Goal: Task Accomplishment & Management: Manage account settings

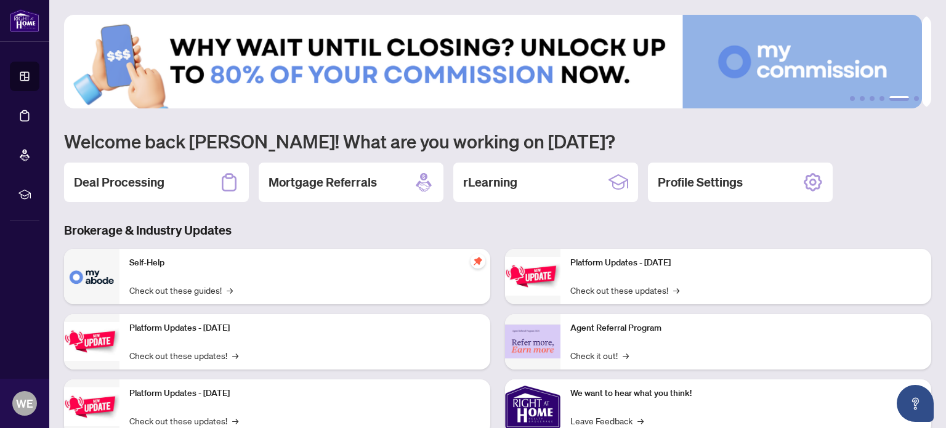
click at [100, 171] on div "Deal Processing" at bounding box center [156, 182] width 185 height 39
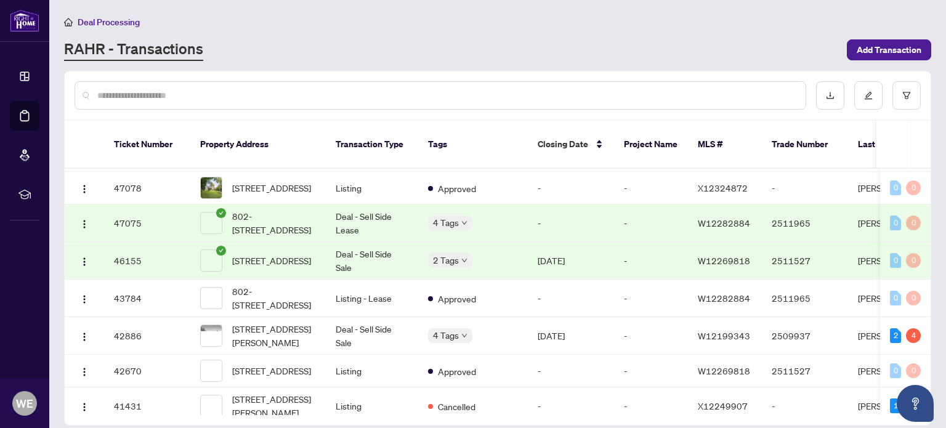
scroll to position [246, 0]
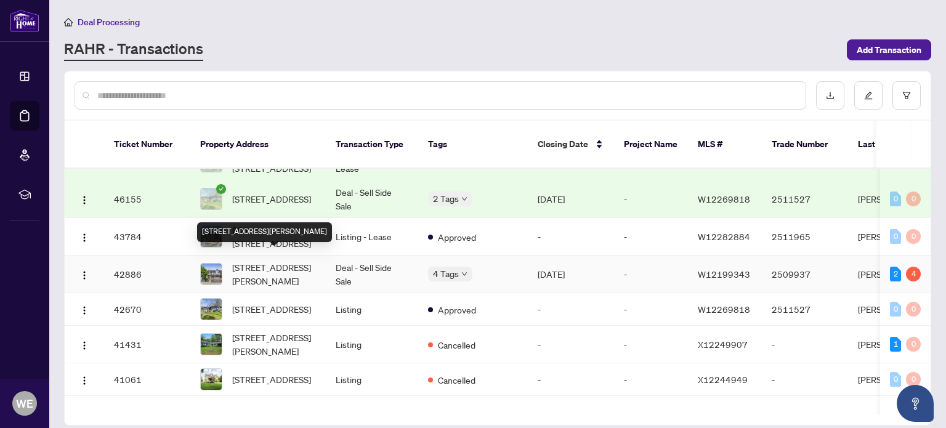
click at [288, 261] on span "[STREET_ADDRESS][PERSON_NAME]" at bounding box center [274, 274] width 84 height 27
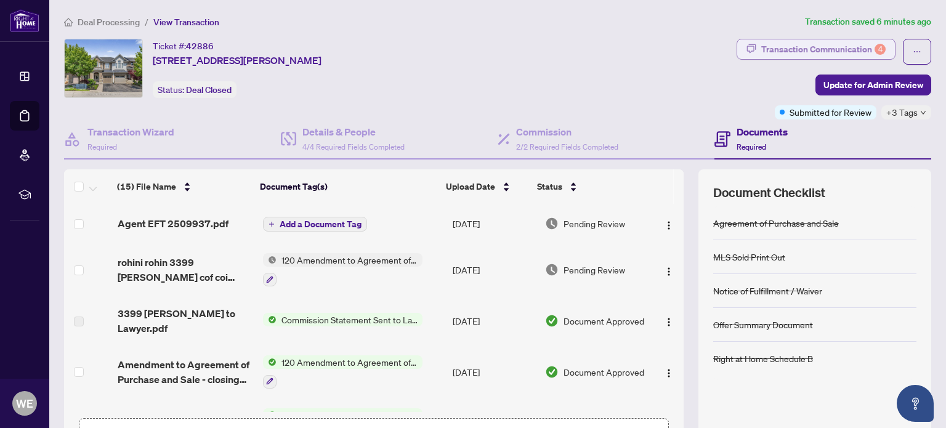
click at [803, 46] on div "Transaction Communication 4" at bounding box center [823, 49] width 124 height 20
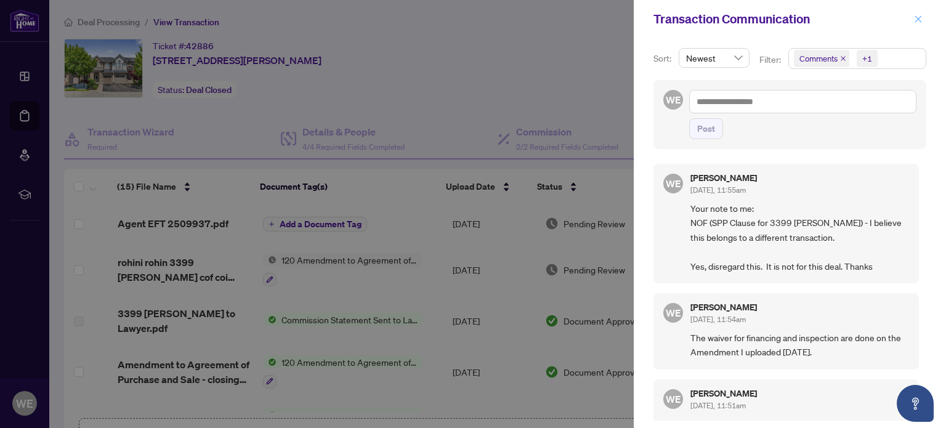
click at [919, 18] on icon "close" at bounding box center [918, 19] width 9 height 9
